Goal: Information Seeking & Learning: Understand process/instructions

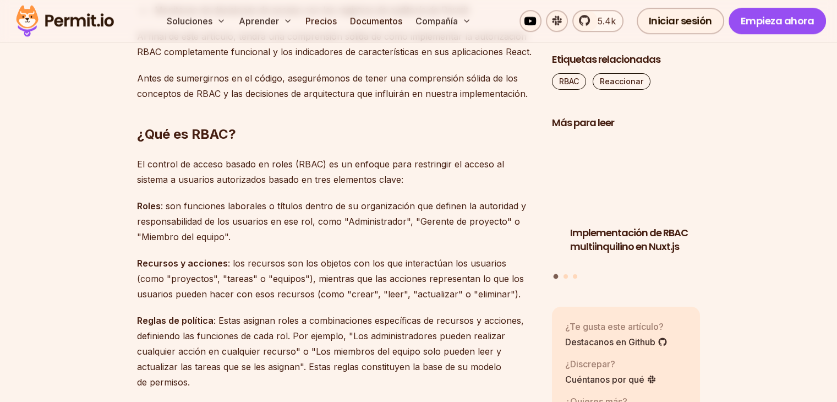
scroll to position [937, 0]
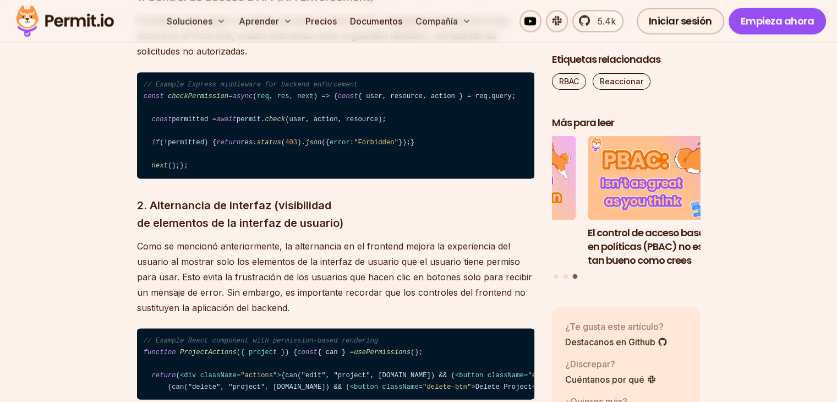
scroll to position [1902, 0]
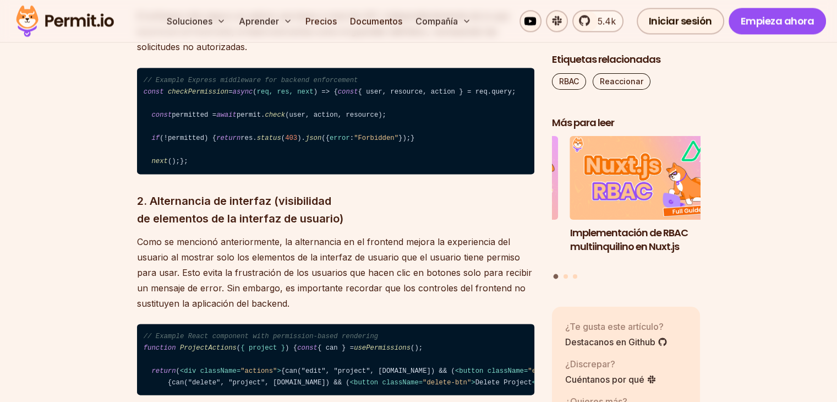
drag, startPoint x: 153, startPoint y: 203, endPoint x: 129, endPoint y: 88, distance: 118.0
copy code "// Example Express middleware for backend enforcement const checkPermission = a…"
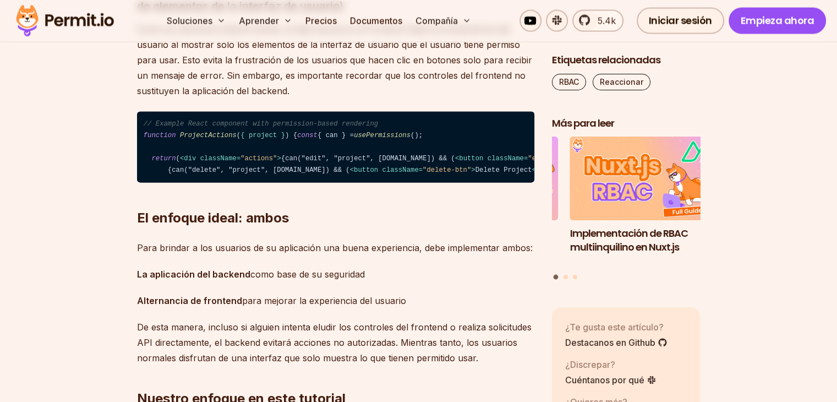
scroll to position [2122, 0]
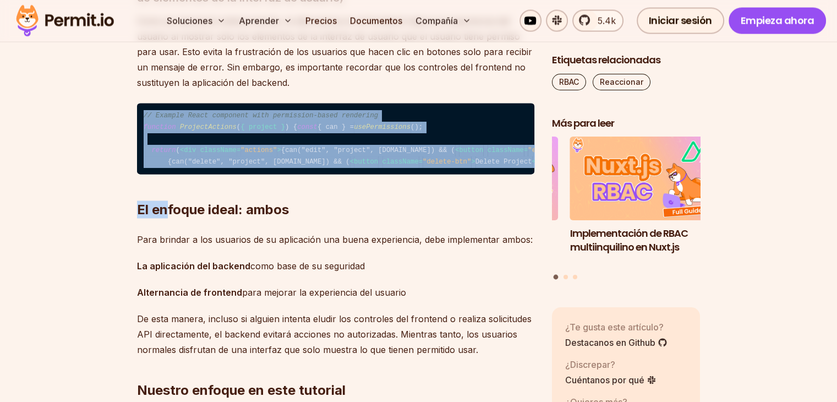
drag, startPoint x: 141, startPoint y: 171, endPoint x: 168, endPoint y: 327, distance: 158.6
click at [168, 218] on h2 "El enfoque ideal: ambos" at bounding box center [335, 188] width 397 height 62
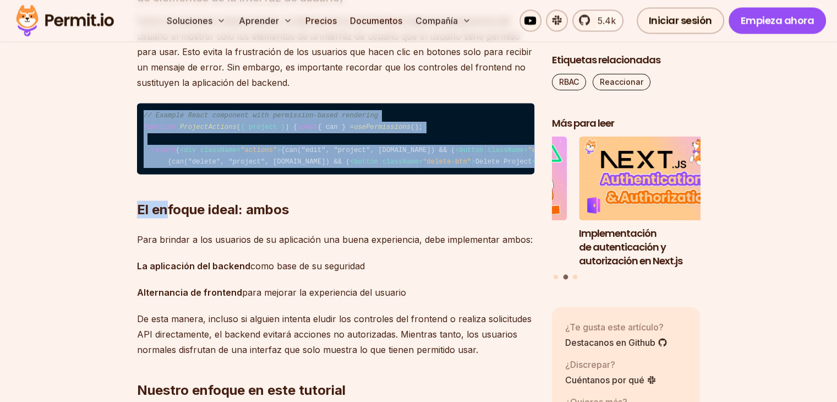
click at [169, 218] on h2 "El enfoque ideal: ambos" at bounding box center [335, 188] width 397 height 62
click at [264, 175] on code "// Example React component with permission-based rendering function ProjectActi…" at bounding box center [335, 139] width 397 height 72
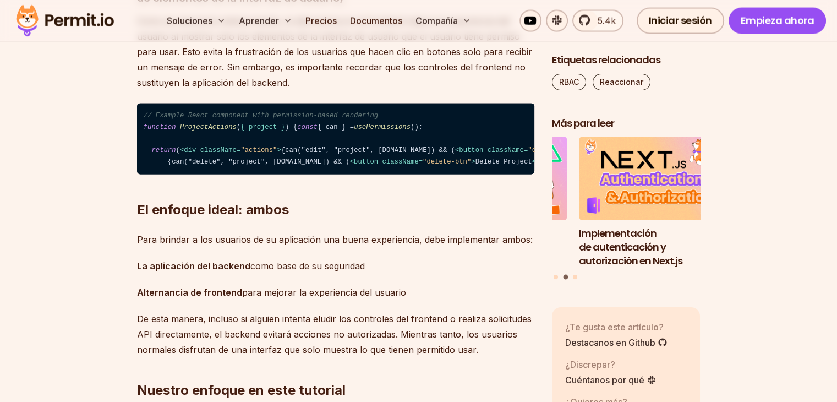
drag, startPoint x: 154, startPoint y: 331, endPoint x: 162, endPoint y: 249, distance: 82.4
click at [196, 175] on code "// Example React component with permission-based rendering function ProjectActi…" at bounding box center [335, 139] width 397 height 72
click at [170, 218] on h2 "El enfoque ideal: ambos" at bounding box center [335, 188] width 397 height 62
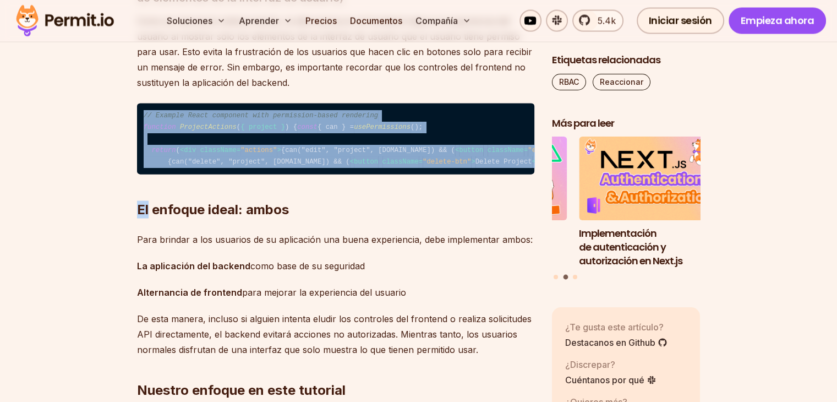
drag, startPoint x: 147, startPoint y: 329, endPoint x: 138, endPoint y: 168, distance: 161.0
copy div "// Example React component with permission-based rendering function ProjectActi…"
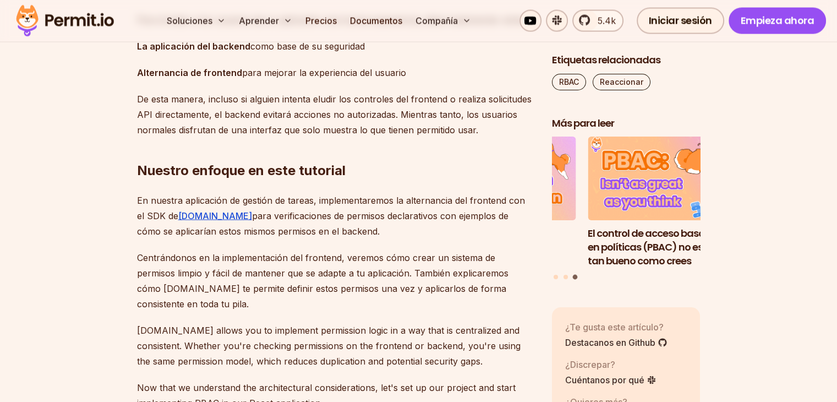
scroll to position [2341, 0]
click at [453, 54] on p "La aplicación del backend como base de su seguridad" at bounding box center [335, 46] width 397 height 15
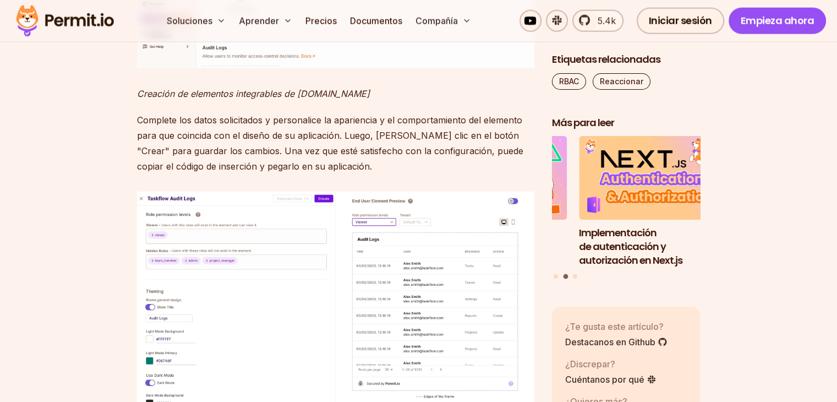
scroll to position [11112, 0]
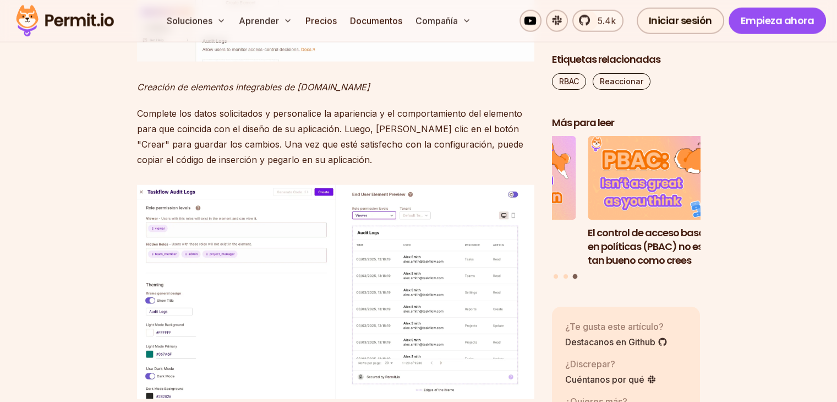
drag, startPoint x: 121, startPoint y: 221, endPoint x: 102, endPoint y: 266, distance: 49.2
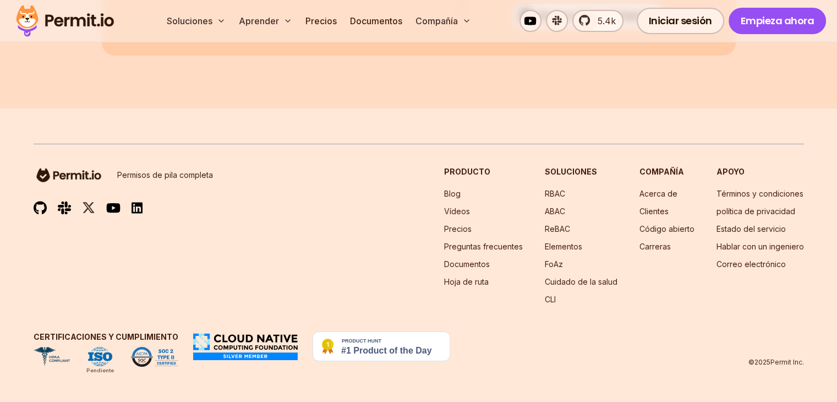
scroll to position [13919, 0]
